Goal: Task Accomplishment & Management: Manage account settings

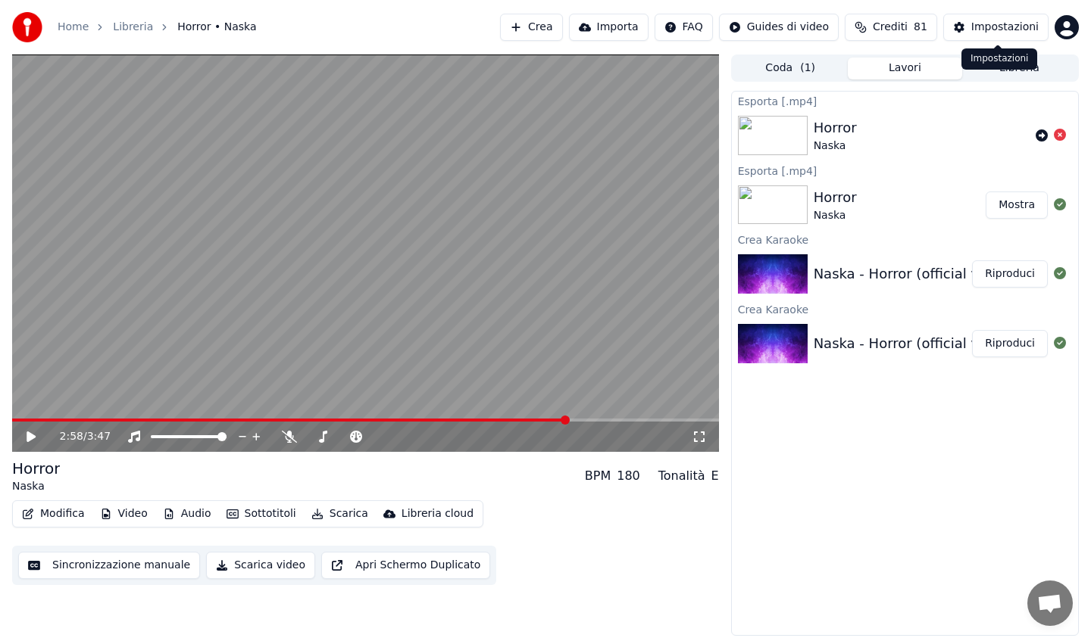
click at [1022, 26] on div "Impostazioni" at bounding box center [1004, 27] width 67 height 15
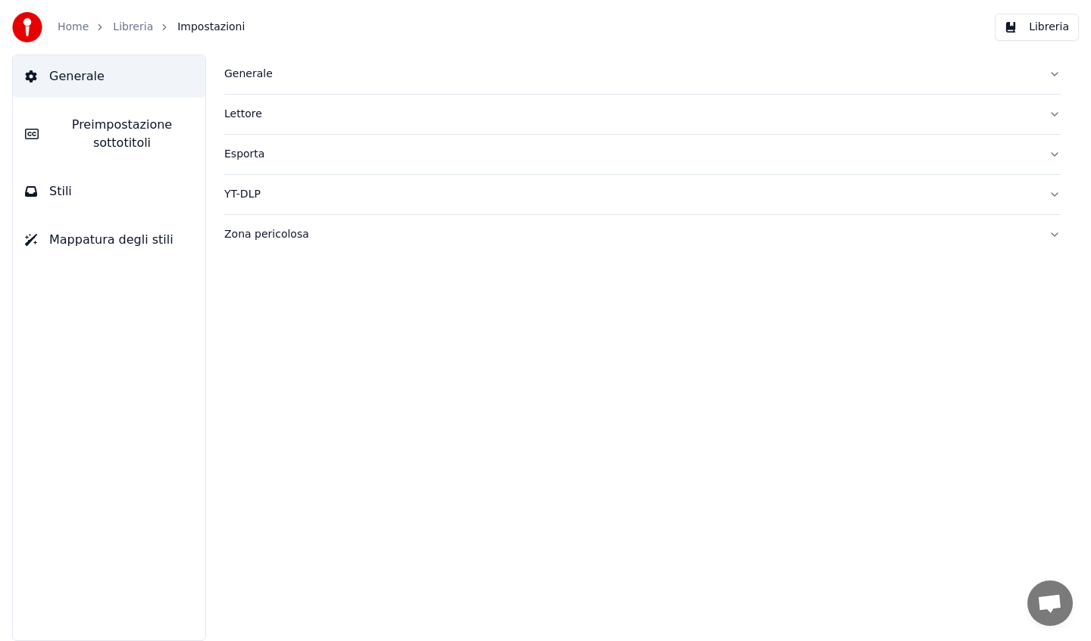
click at [0, 24] on div "Home Libreria Impostazioni Libreria" at bounding box center [545, 27] width 1091 height 55
click at [66, 27] on link "Home" at bounding box center [73, 27] width 31 height 15
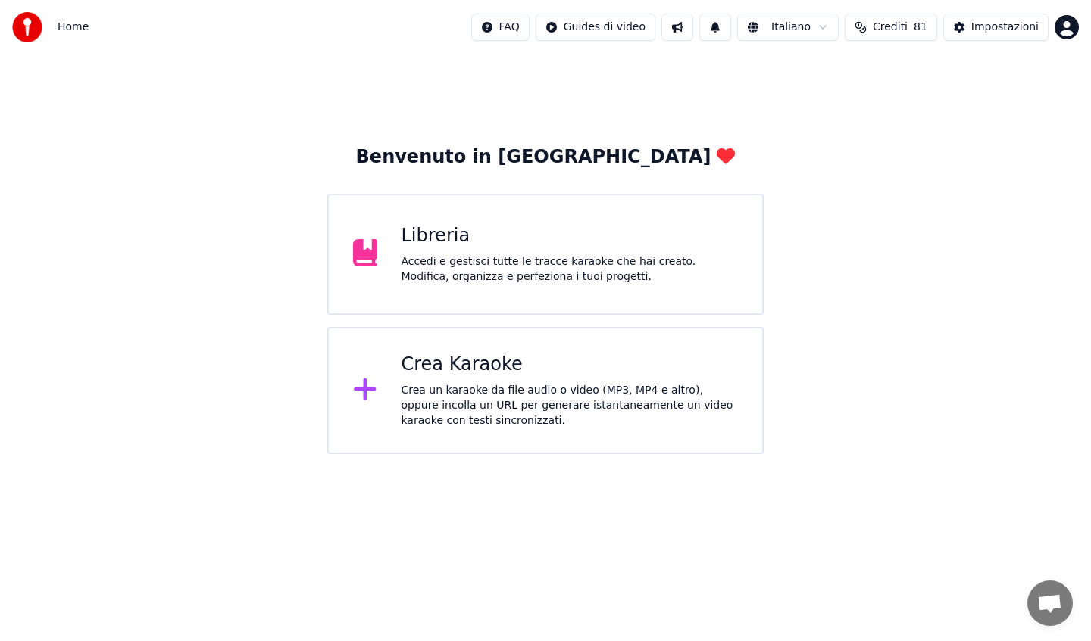
click at [1062, 30] on html "Home FAQ Guides di video Italiano Crediti 81 Impostazioni Benvenuto in Youka Li…" at bounding box center [545, 227] width 1091 height 454
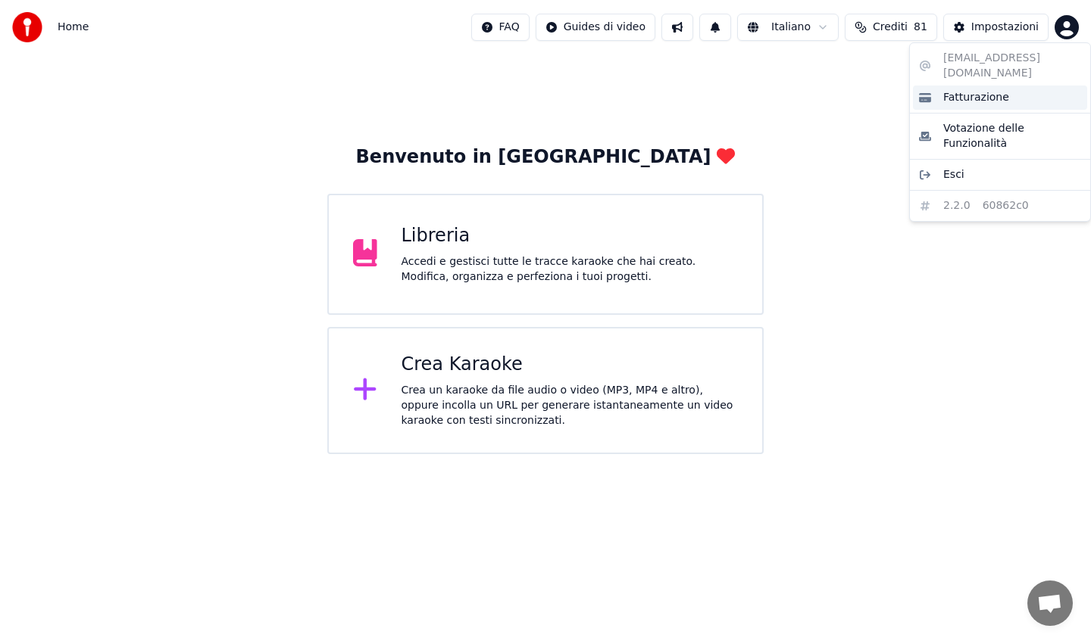
click at [978, 90] on span "Fatturazione" at bounding box center [976, 97] width 66 height 15
click at [1066, 26] on html "Home FAQ Guides di video Italiano Crediti 81 Impostazioni Benvenuto in Youka Li…" at bounding box center [545, 227] width 1091 height 454
click at [959, 90] on span "Fatturazione" at bounding box center [976, 97] width 66 height 15
